Goal: Transaction & Acquisition: Book appointment/travel/reservation

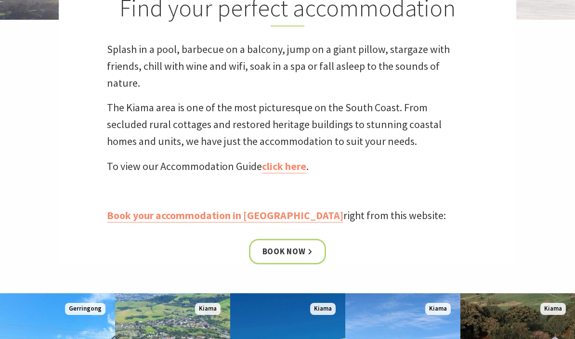
scroll to position [294, 0]
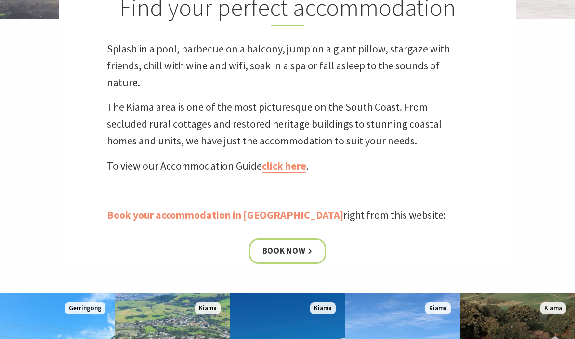
click at [190, 214] on link "Book your accommodation in [GEOGRAPHIC_DATA]" at bounding box center [225, 215] width 237 height 14
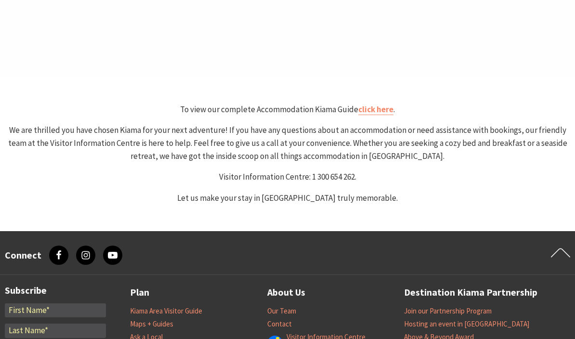
scroll to position [520, 0]
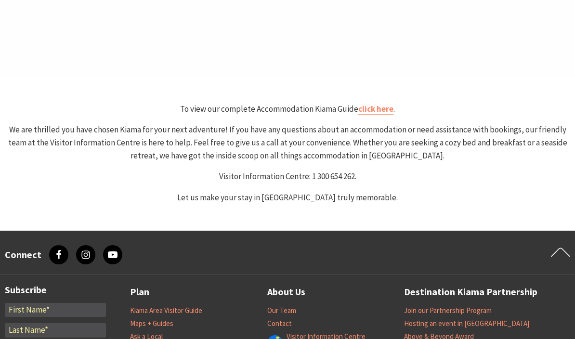
select select "3"
select select "2"
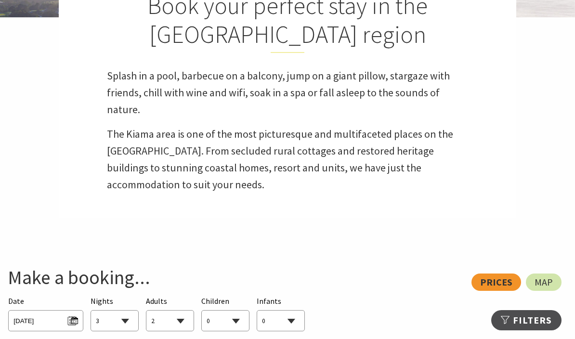
scroll to position [294, 0]
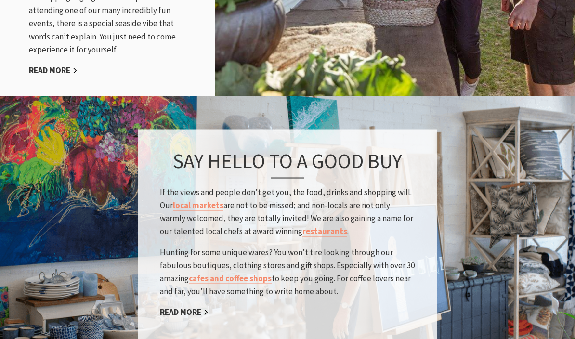
scroll to position [300, 570]
click at [336, 246] on p "Hunting for some unique wares? You won’t tire looking through our fabulous bout…" at bounding box center [287, 272] width 255 height 53
click at [494, 118] on img at bounding box center [287, 235] width 575 height 280
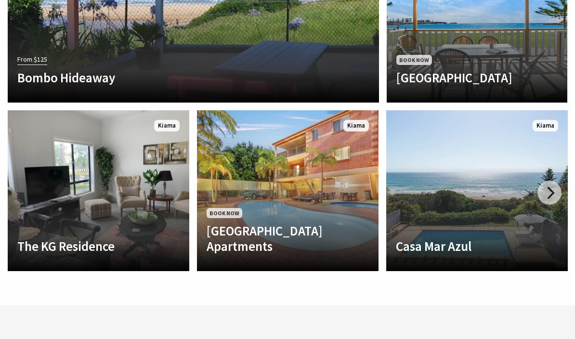
scroll to position [1939, 0]
click at [555, 181] on div at bounding box center [550, 193] width 24 height 24
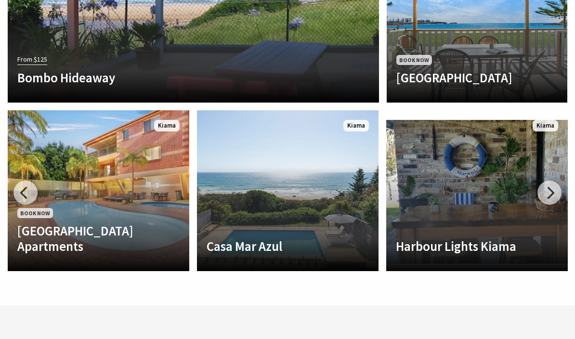
click at [553, 181] on div at bounding box center [550, 193] width 24 height 24
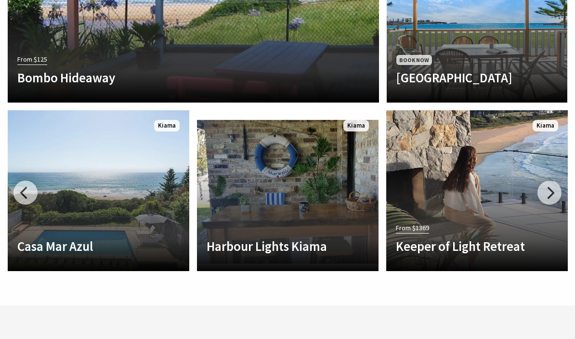
click at [555, 181] on div at bounding box center [550, 193] width 24 height 24
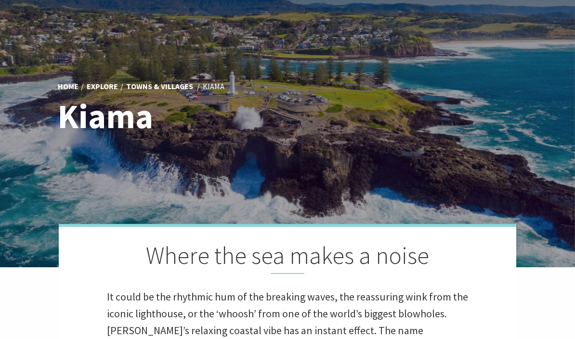
scroll to position [0, 0]
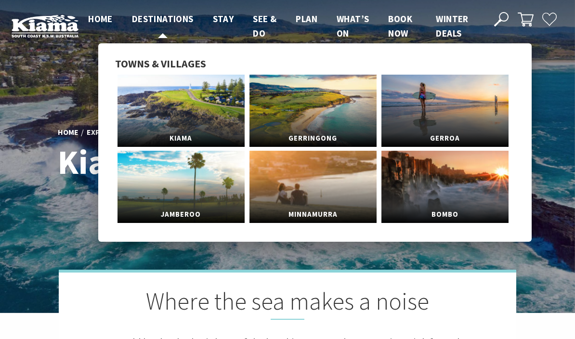
click at [161, 25] on link "Destinations" at bounding box center [163, 19] width 62 height 13
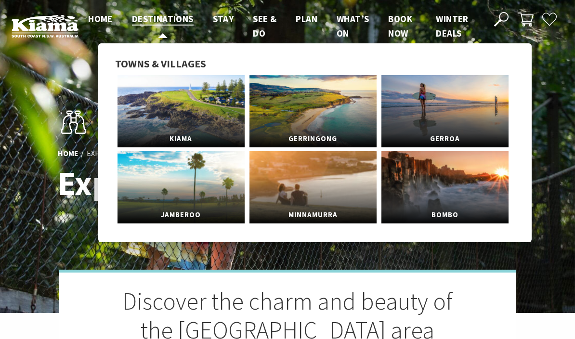
click at [164, 18] on span "Destinations" at bounding box center [163, 19] width 62 height 12
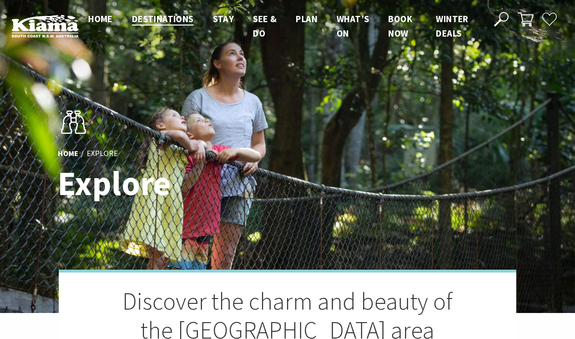
click at [92, 19] on span "Home" at bounding box center [100, 19] width 25 height 12
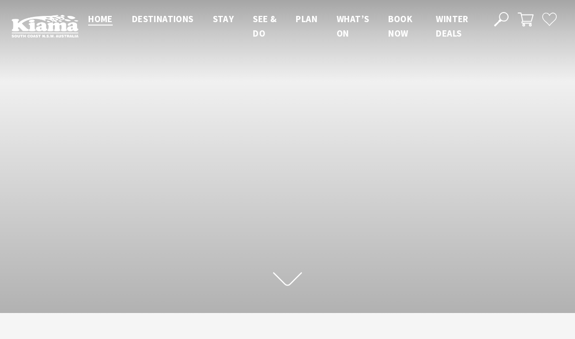
scroll to position [132, 568]
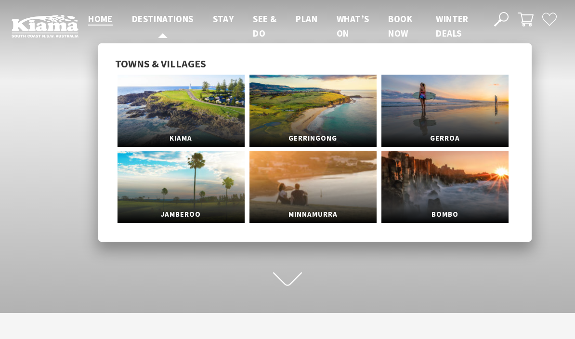
click at [156, 25] on link "Destinations" at bounding box center [163, 19] width 62 height 13
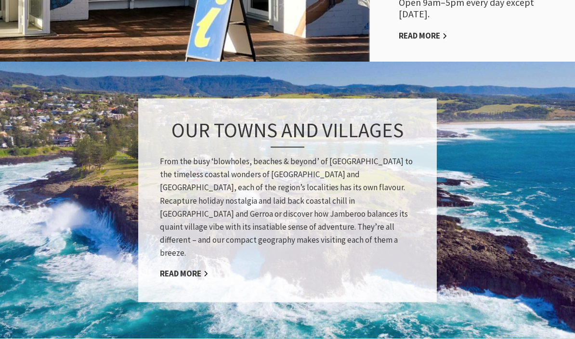
scroll to position [768, 0]
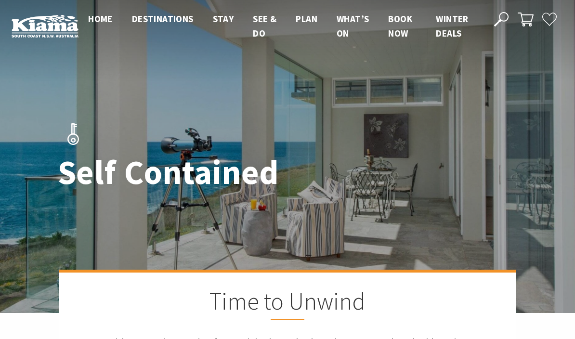
scroll to position [106, 0]
